Goal: Task Accomplishment & Management: Use online tool/utility

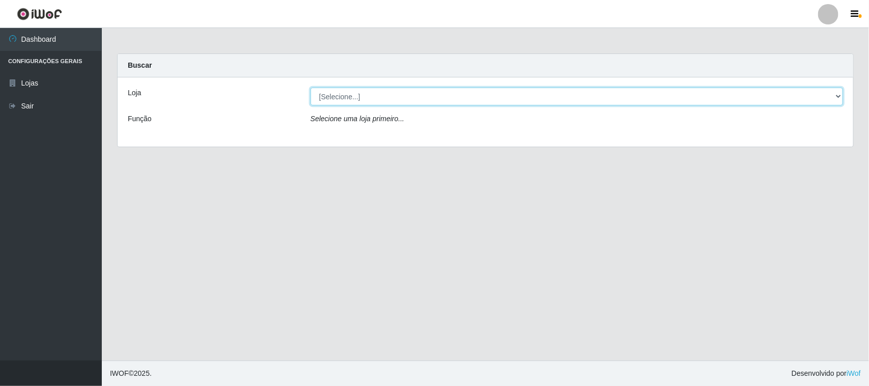
click at [344, 96] on select "[Selecione...] Rede Compras Supermercados - LOJA 1" at bounding box center [576, 97] width 532 height 18
select select "158"
click at [310, 88] on select "[Selecione...] Rede Compras Supermercados - LOJA 1" at bounding box center [576, 97] width 532 height 18
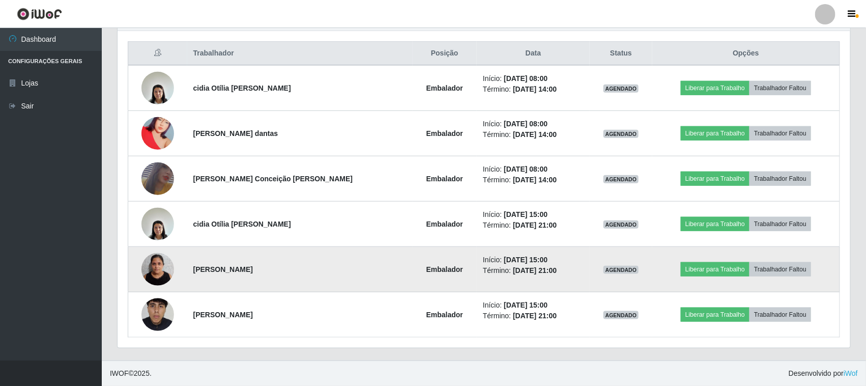
scroll to position [382, 0]
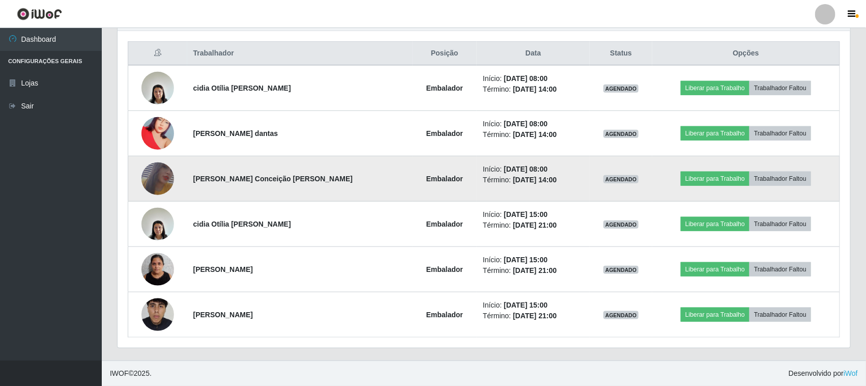
click at [159, 176] on img at bounding box center [158, 178] width 33 height 47
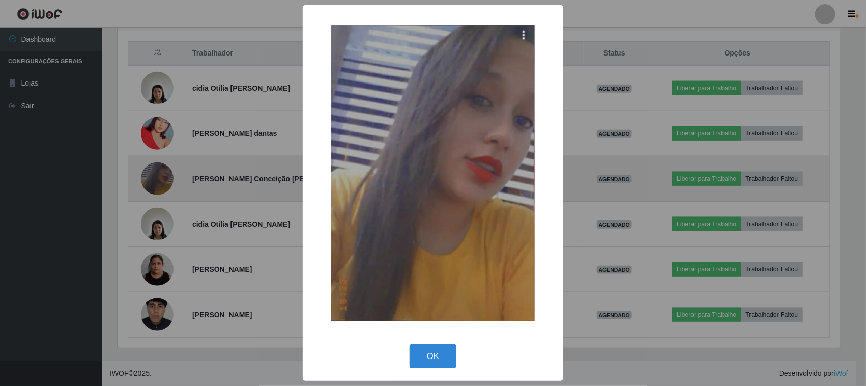
scroll to position [212, 726]
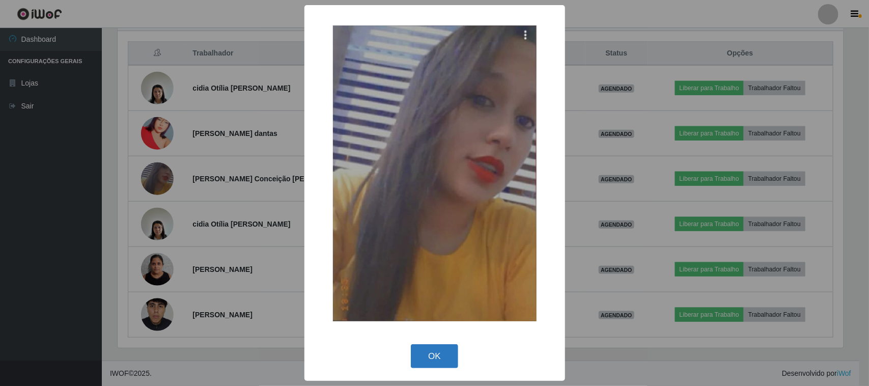
click at [447, 350] on button "OK" at bounding box center [434, 356] width 47 height 24
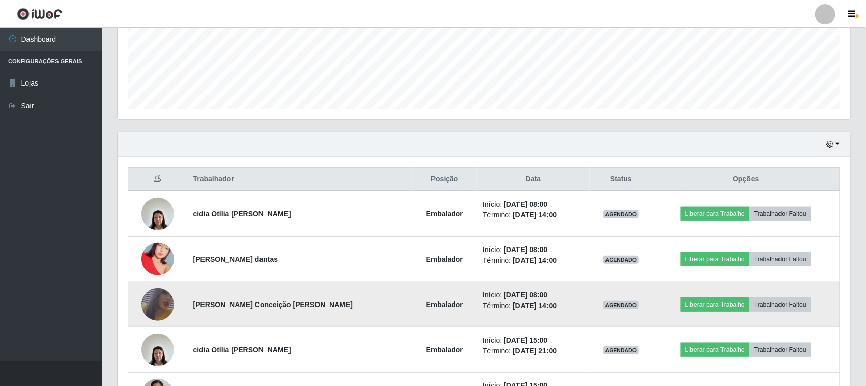
scroll to position [382, 0]
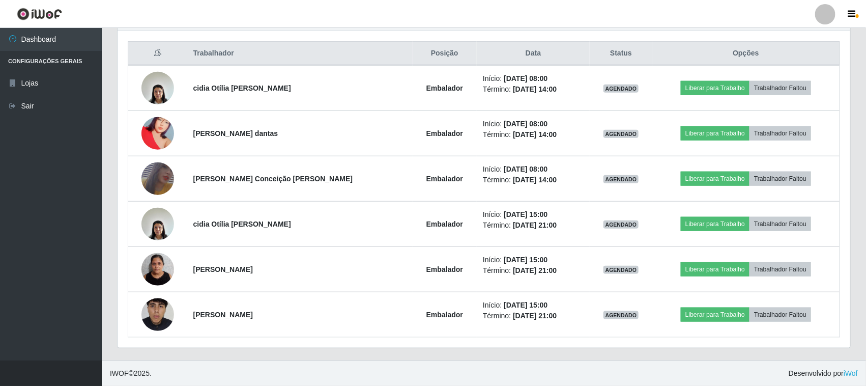
click at [779, 54] on th "Opções" at bounding box center [746, 54] width 187 height 24
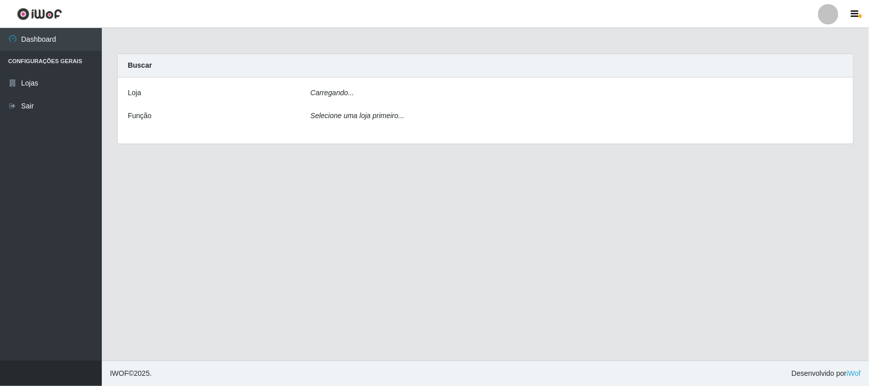
drag, startPoint x: 343, startPoint y: 93, endPoint x: 339, endPoint y: 106, distance: 13.2
click at [344, 93] on icon "Carregando..." at bounding box center [332, 93] width 44 height 8
drag, startPoint x: 345, startPoint y: 85, endPoint x: 345, endPoint y: 92, distance: 6.6
click at [345, 90] on div "Loja [Selecione...] Rede Compras Supermercados - LOJA 1 Função Selecione uma lo…" at bounding box center [486, 111] width 736 height 69
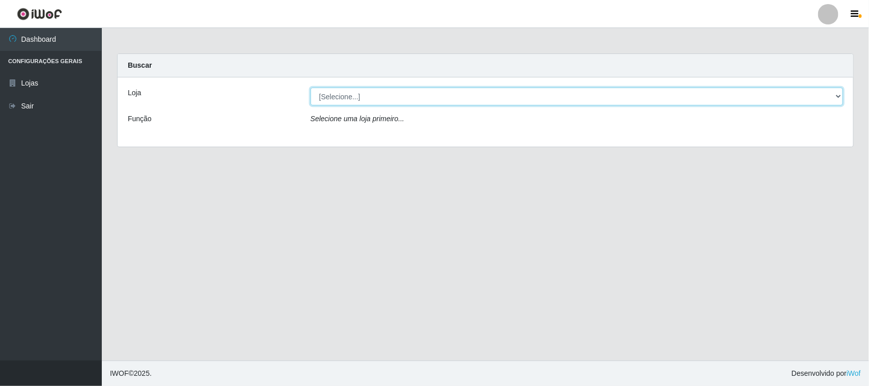
drag, startPoint x: 345, startPoint y: 92, endPoint x: 343, endPoint y: 97, distance: 5.7
click at [345, 93] on select "[Selecione...] Rede Compras Supermercados - LOJA 1" at bounding box center [576, 97] width 532 height 18
select select "158"
click at [310, 88] on select "[Selecione...] Rede Compras Supermercados - LOJA 1" at bounding box center [576, 97] width 532 height 18
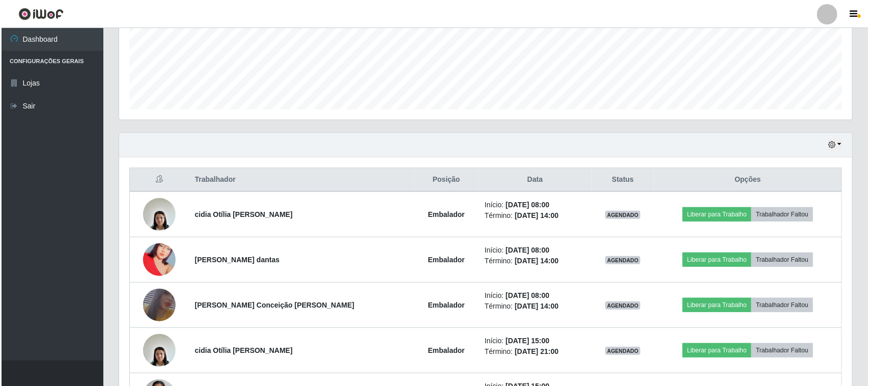
scroll to position [318, 0]
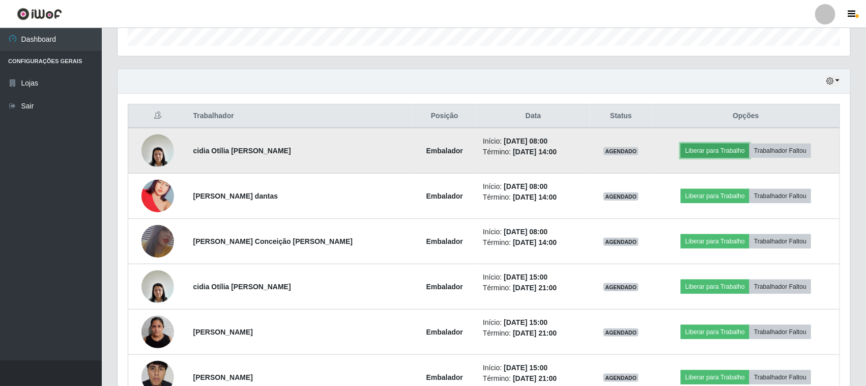
click at [708, 156] on button "Liberar para Trabalho" at bounding box center [715, 151] width 69 height 14
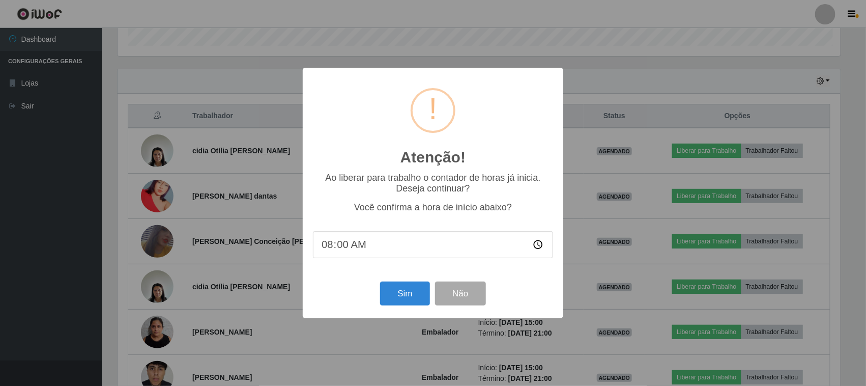
scroll to position [212, 726]
click at [406, 293] on button "Sim" at bounding box center [406, 293] width 49 height 24
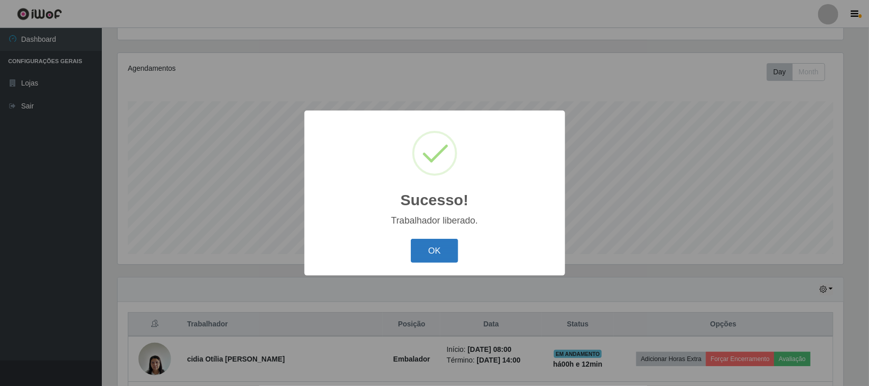
click at [438, 261] on button "OK" at bounding box center [434, 251] width 47 height 24
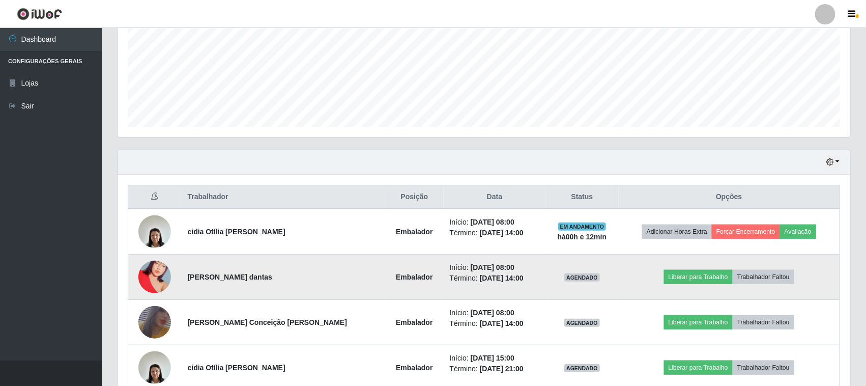
scroll to position [301, 0]
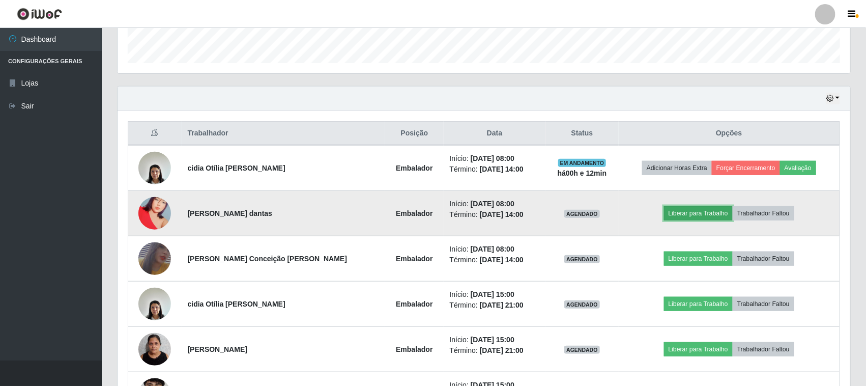
click at [701, 219] on button "Liberar para Trabalho" at bounding box center [698, 213] width 69 height 14
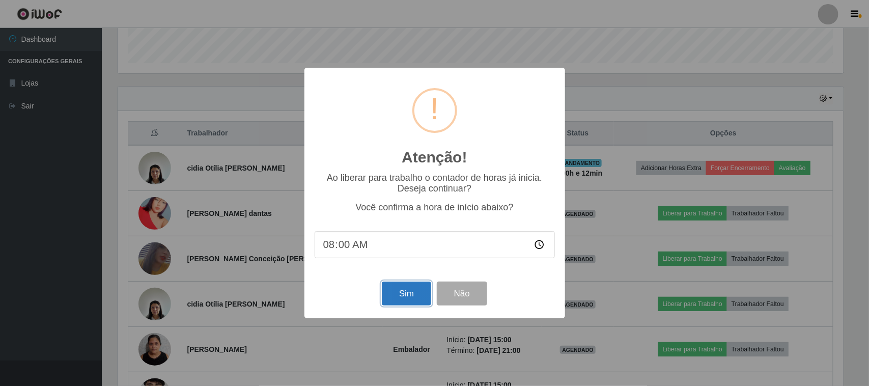
click at [392, 296] on button "Sim" at bounding box center [406, 293] width 49 height 24
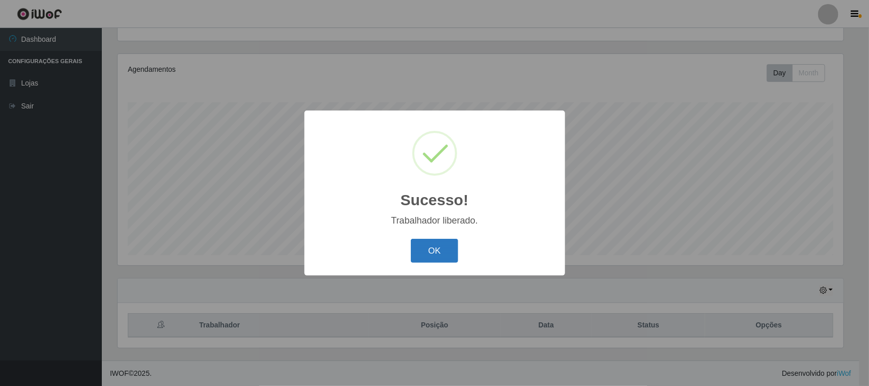
click at [427, 257] on button "OK" at bounding box center [434, 251] width 47 height 24
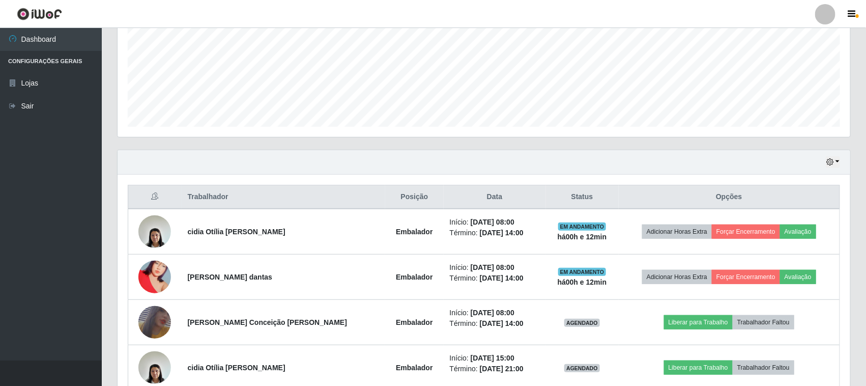
scroll to position [364, 0]
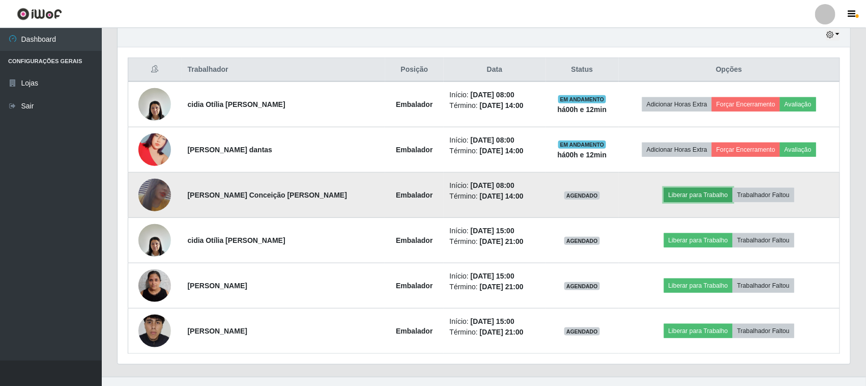
click at [691, 197] on button "Liberar para Trabalho" at bounding box center [698, 195] width 69 height 14
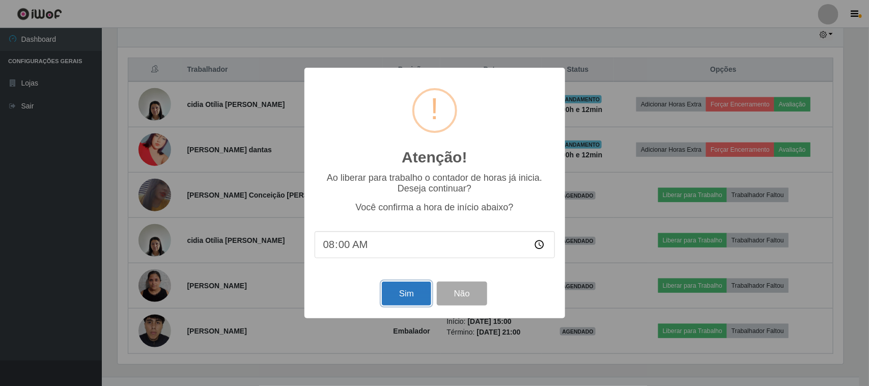
click at [391, 286] on button "Sim" at bounding box center [406, 293] width 49 height 24
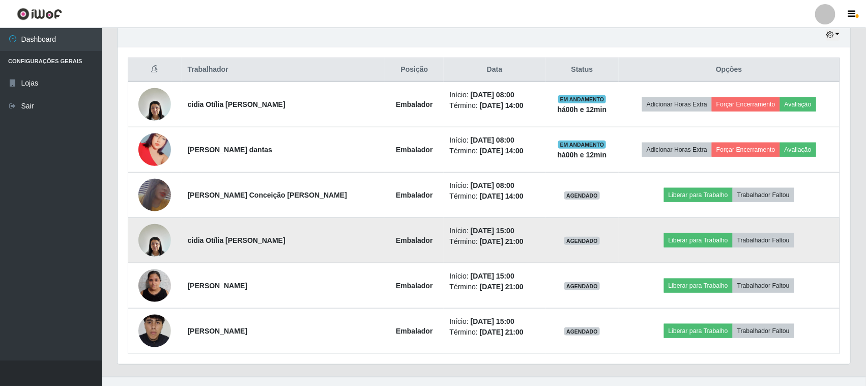
scroll to position [0, 0]
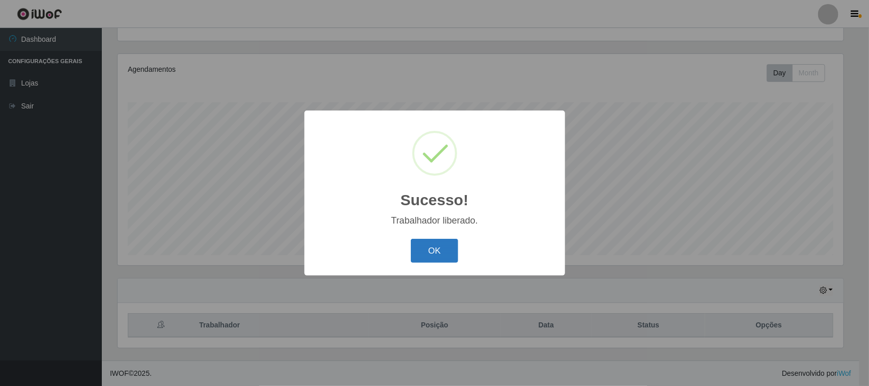
click at [454, 259] on button "OK" at bounding box center [434, 251] width 47 height 24
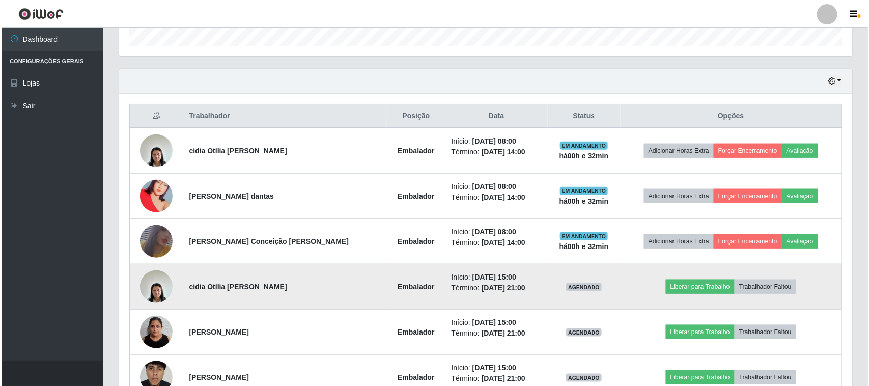
scroll to position [382, 0]
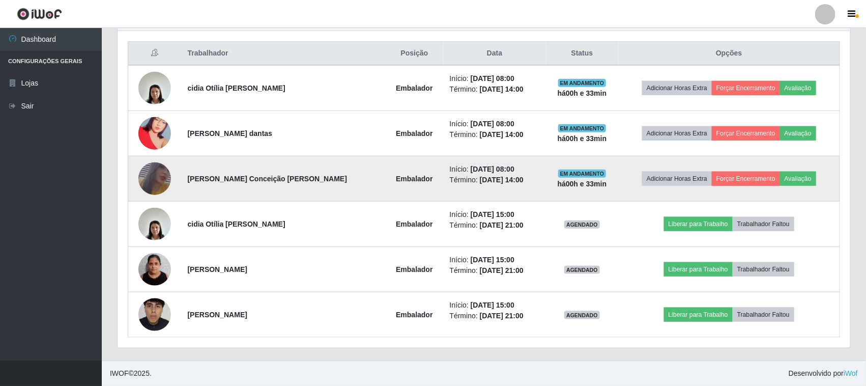
click at [164, 180] on img at bounding box center [154, 178] width 33 height 47
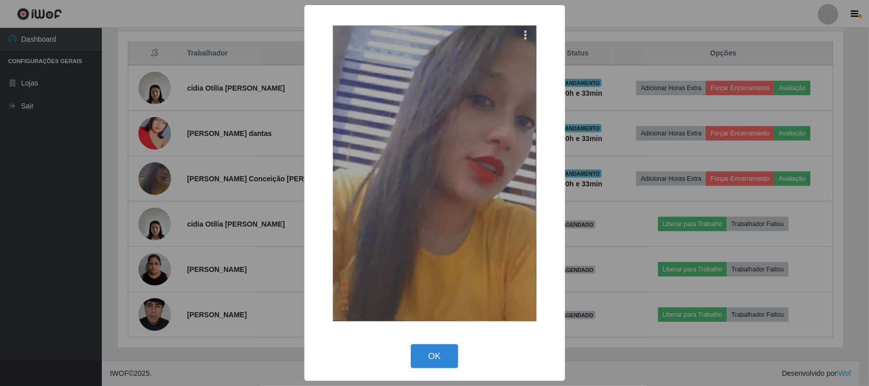
click at [218, 175] on div "× OK Cancel" at bounding box center [434, 193] width 869 height 386
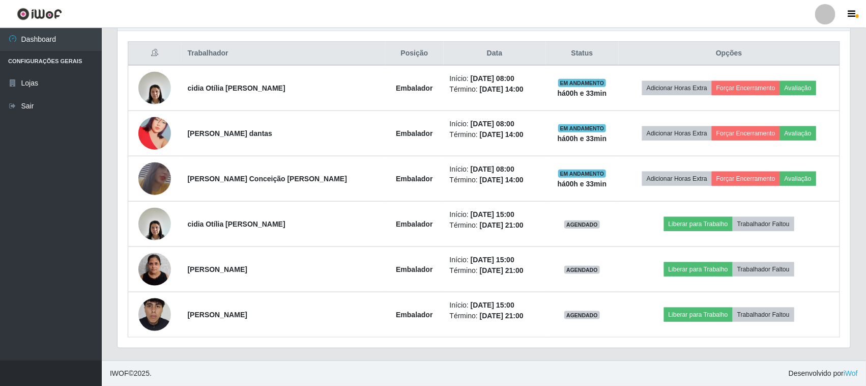
scroll to position [212, 733]
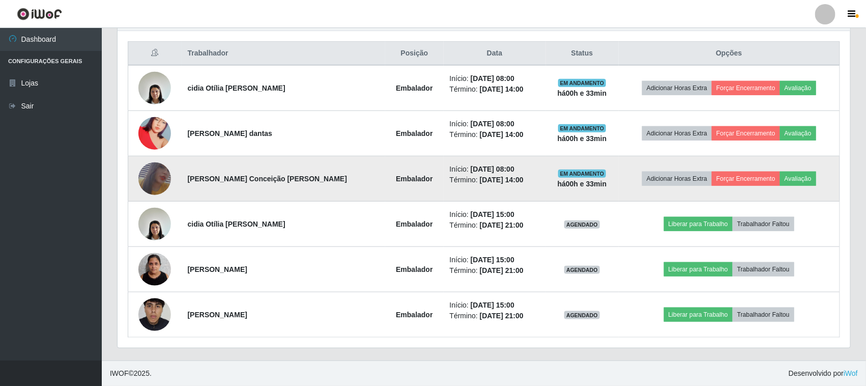
click at [163, 175] on img at bounding box center [154, 178] width 33 height 47
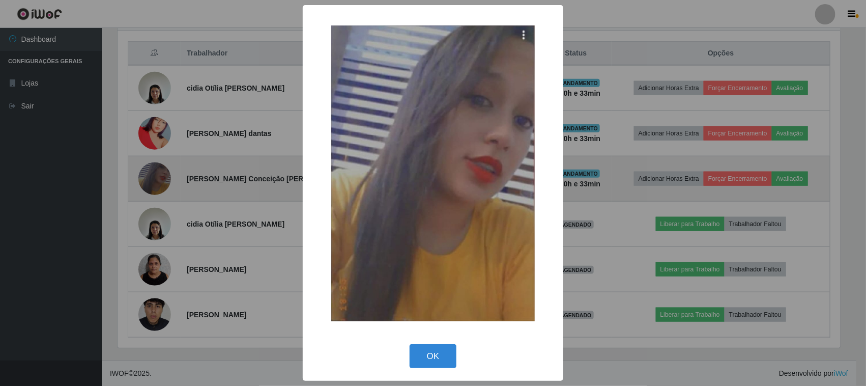
scroll to position [212, 726]
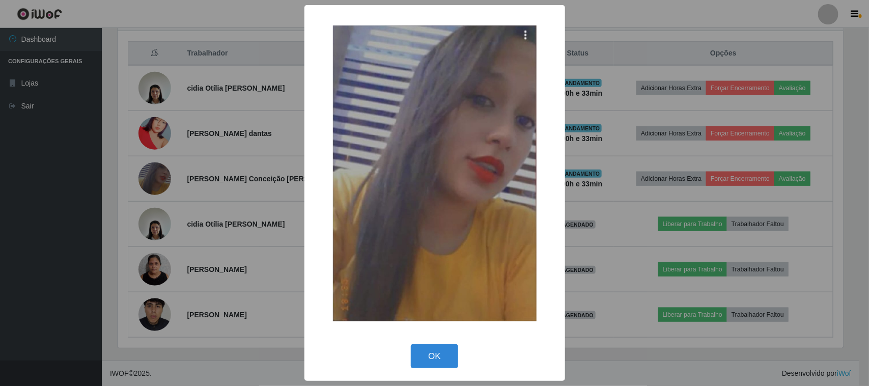
click at [249, 164] on div "× OK Cancel" at bounding box center [434, 193] width 869 height 386
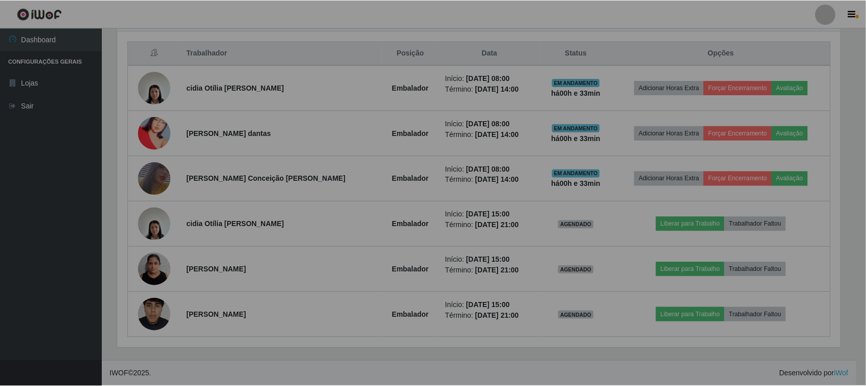
scroll to position [212, 733]
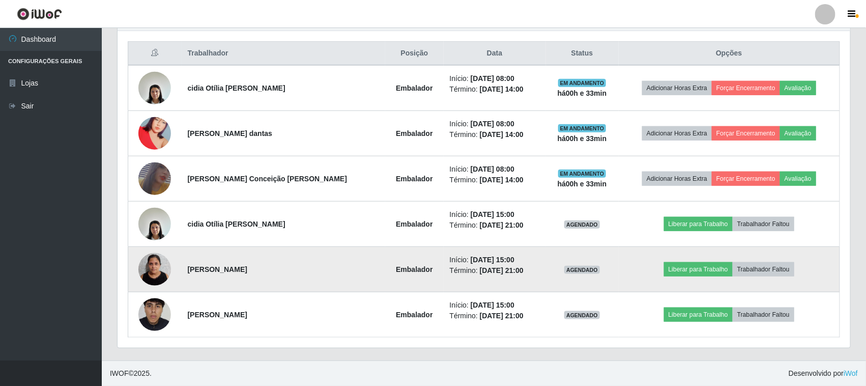
click at [148, 278] on img at bounding box center [154, 268] width 33 height 43
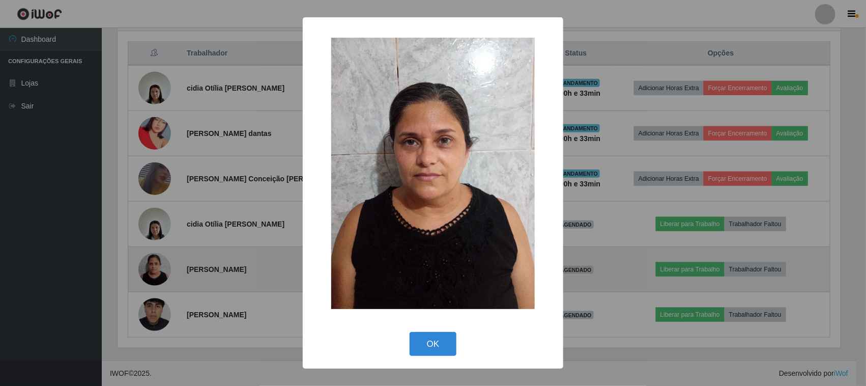
scroll to position [212, 726]
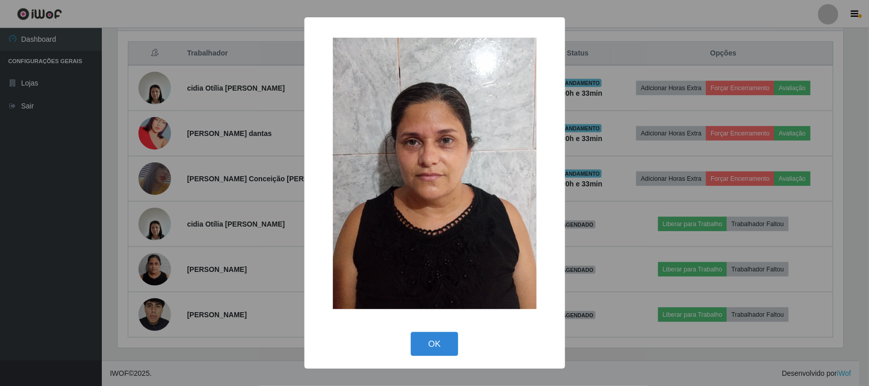
click at [210, 253] on div "× OK Cancel" at bounding box center [434, 193] width 869 height 386
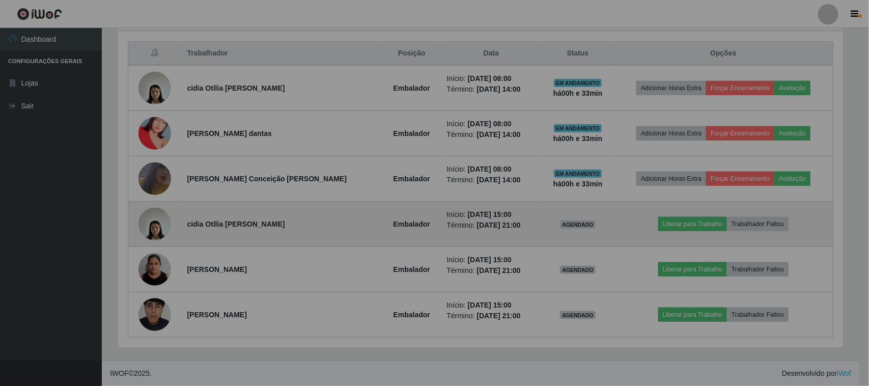
scroll to position [212, 733]
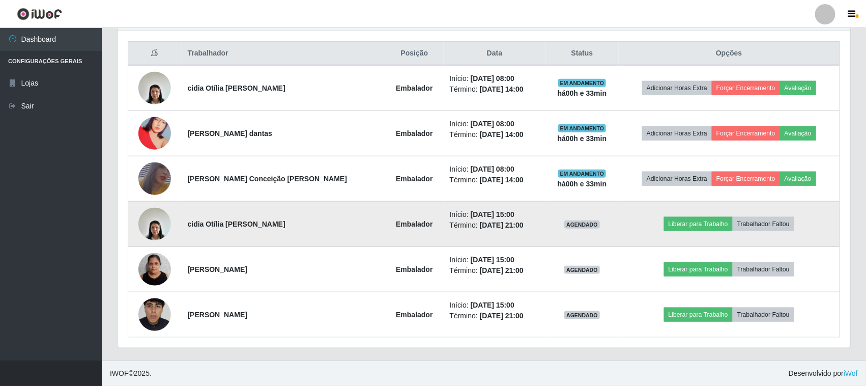
click at [156, 231] on img at bounding box center [154, 223] width 33 height 43
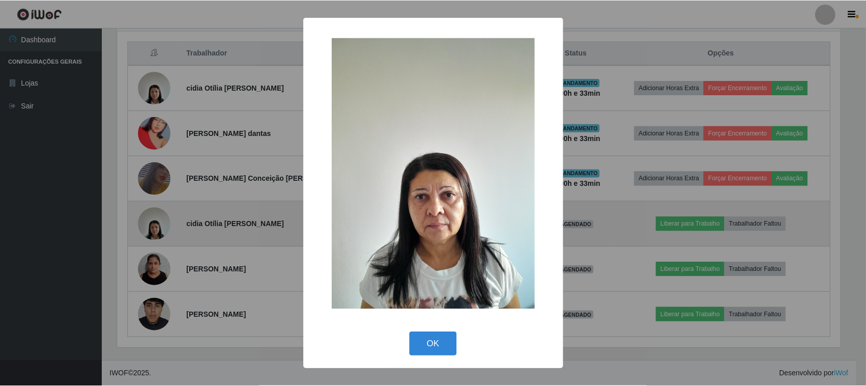
scroll to position [212, 726]
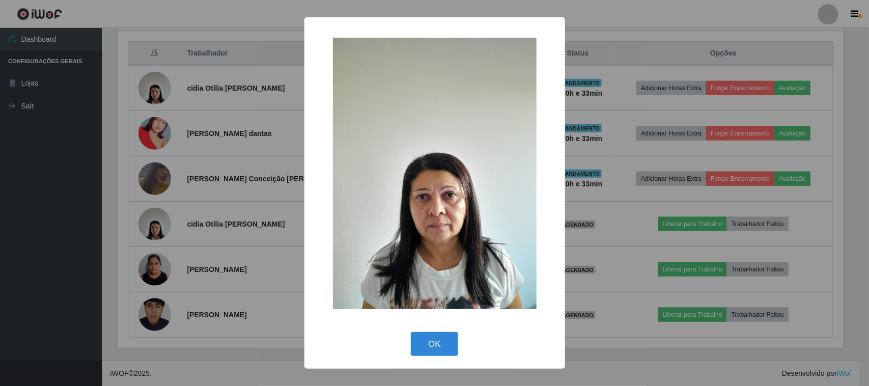
click at [225, 233] on div "× OK Cancel" at bounding box center [434, 193] width 869 height 386
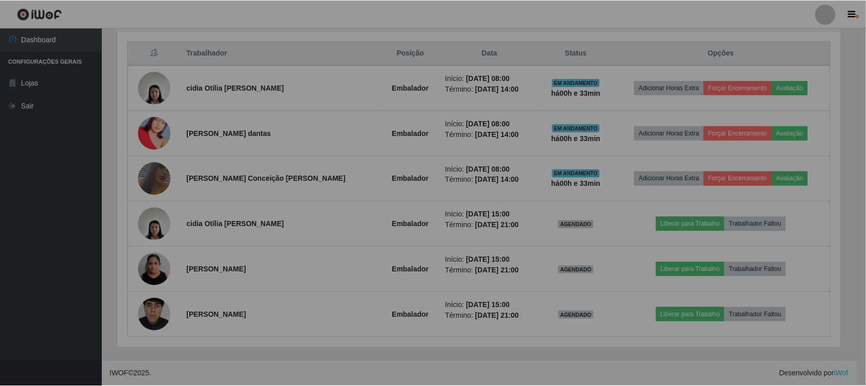
scroll to position [212, 733]
